Goal: Transaction & Acquisition: Purchase product/service

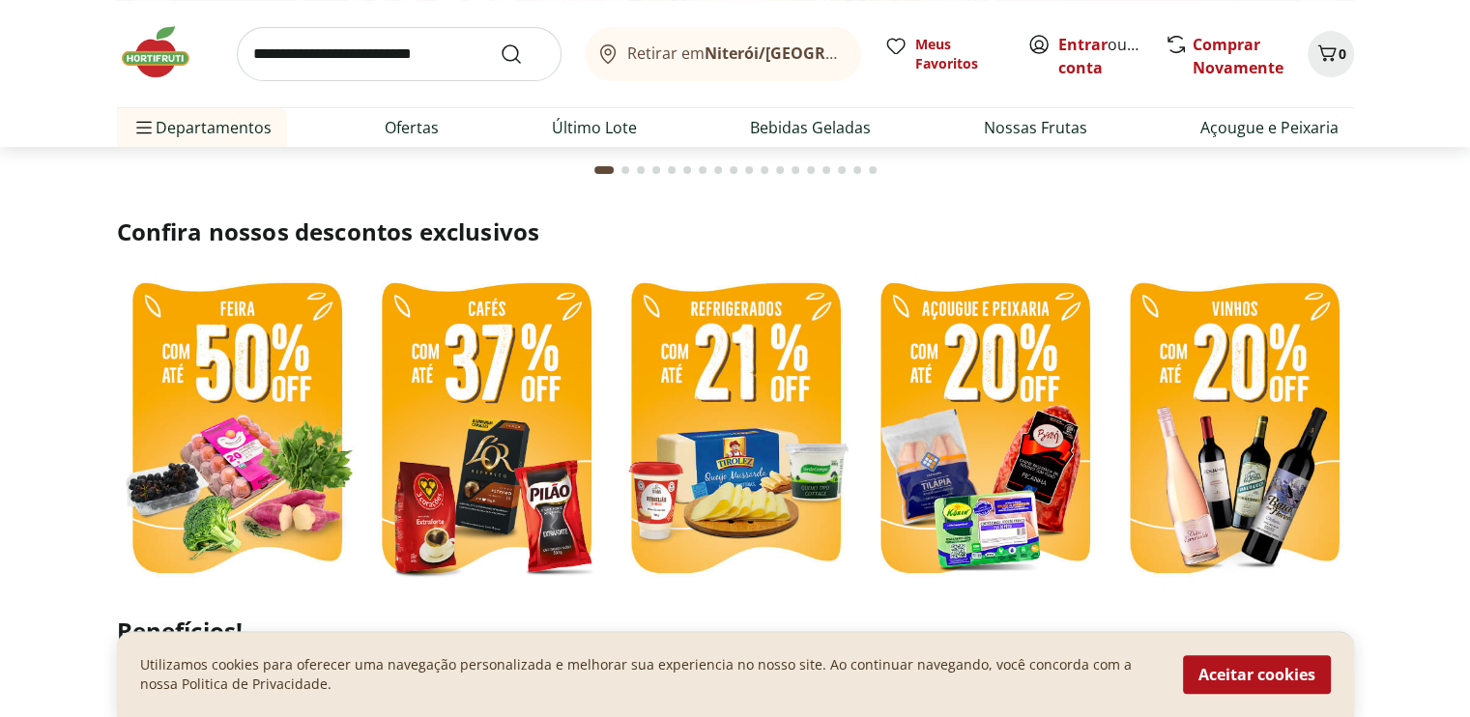
scroll to position [483, 0]
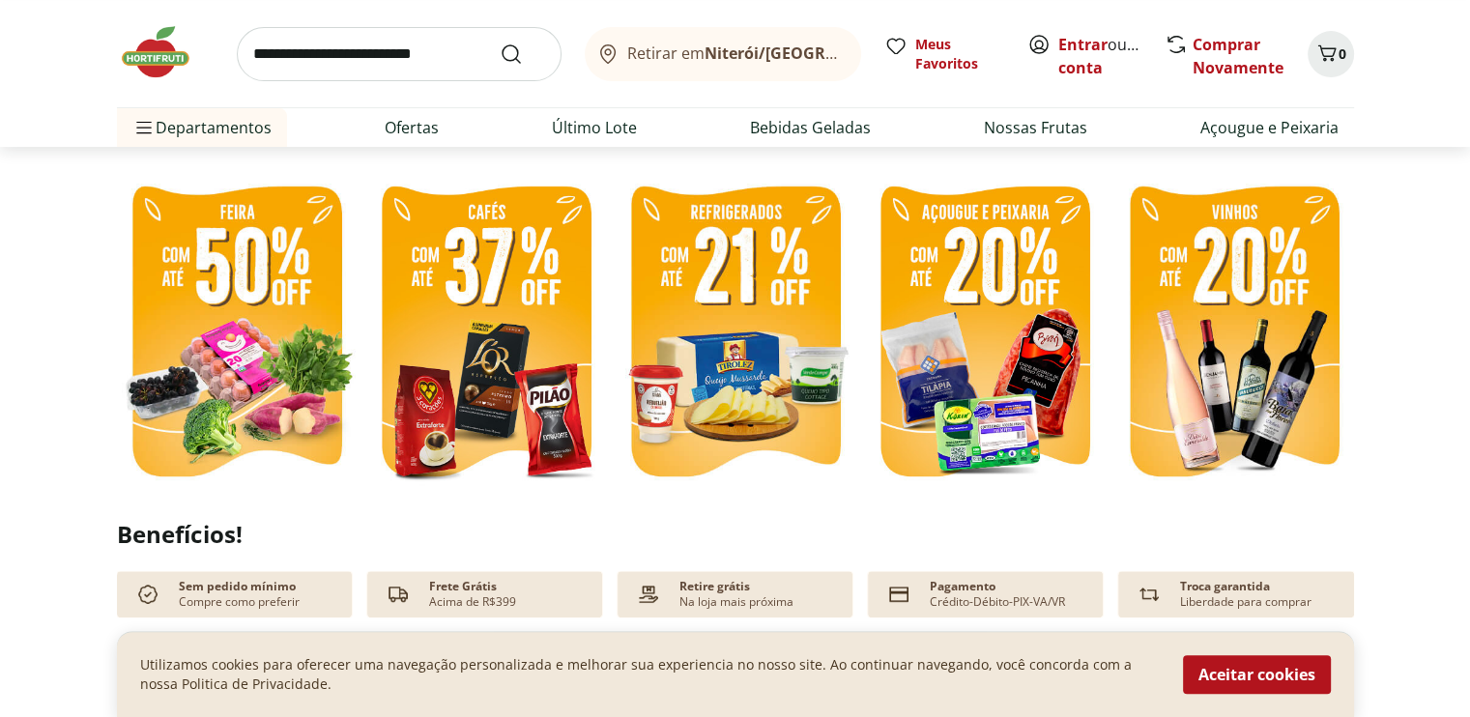
click at [745, 364] on img at bounding box center [735, 334] width 240 height 320
select select "**********"
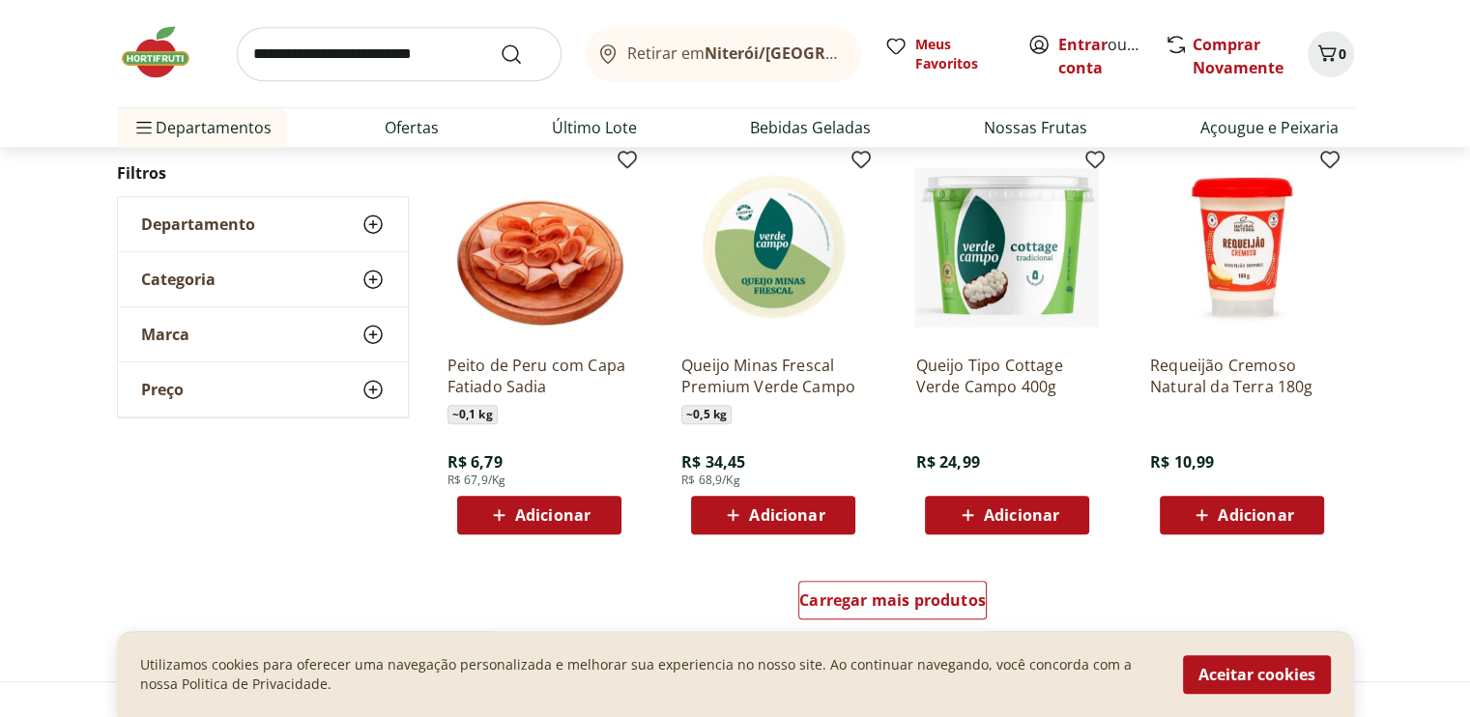
scroll to position [1063, 0]
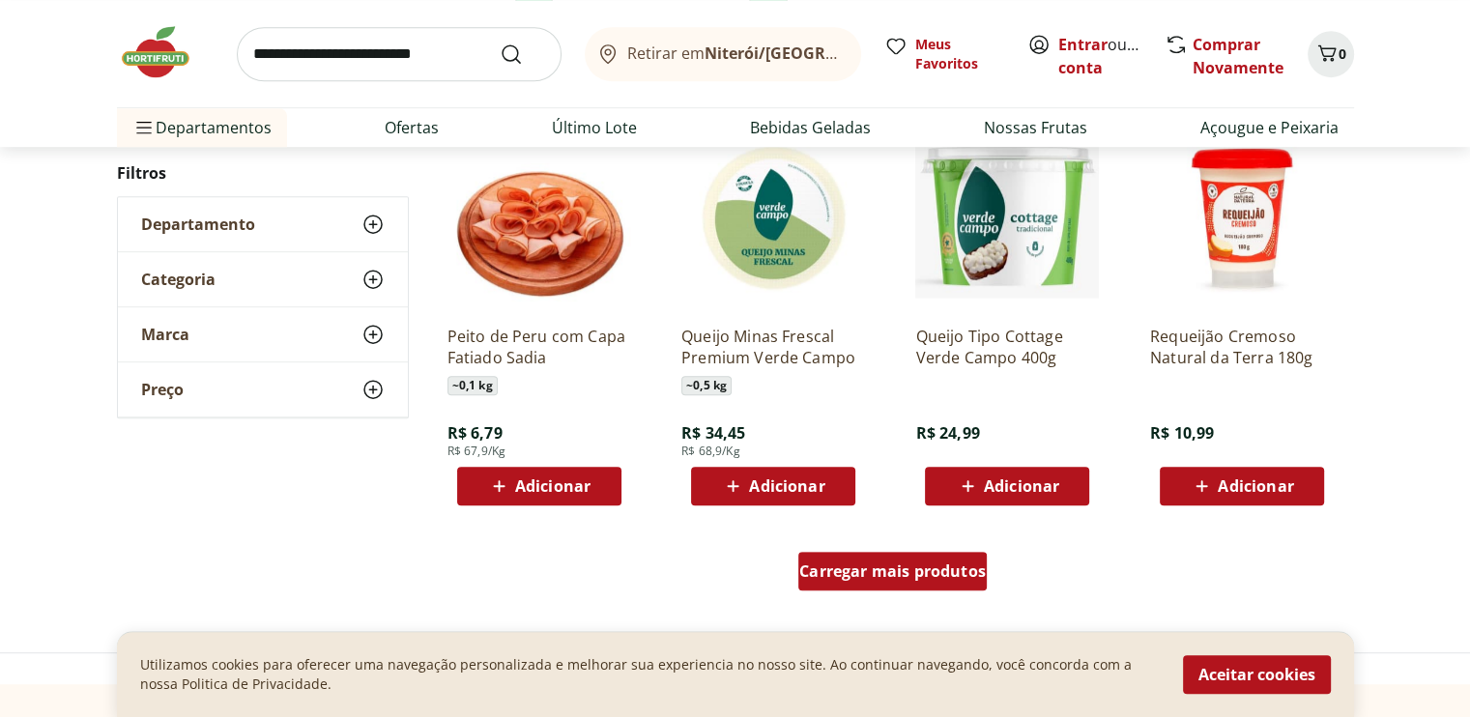
click at [851, 584] on div "Carregar mais produtos" at bounding box center [892, 571] width 188 height 39
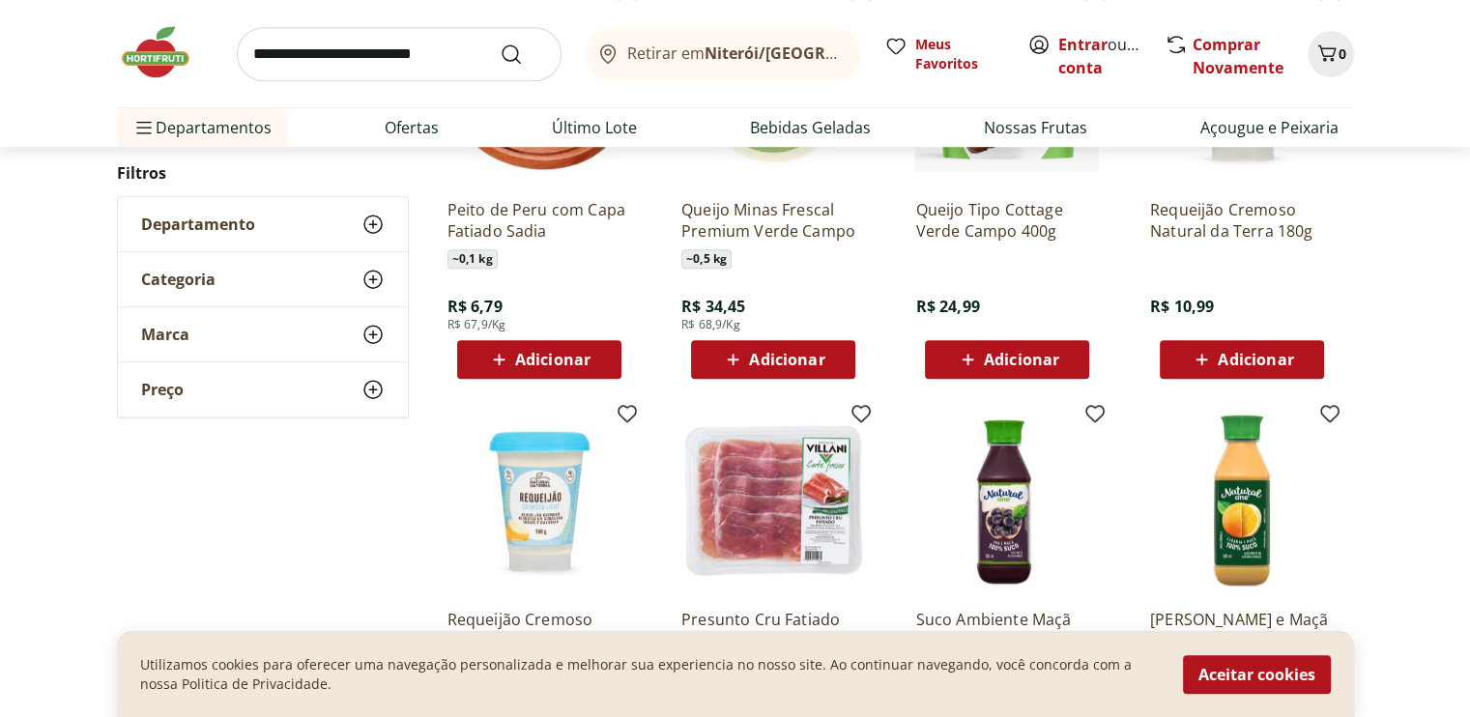
scroll to position [1353, 0]
